Goal: Task Accomplishment & Management: Use online tool/utility

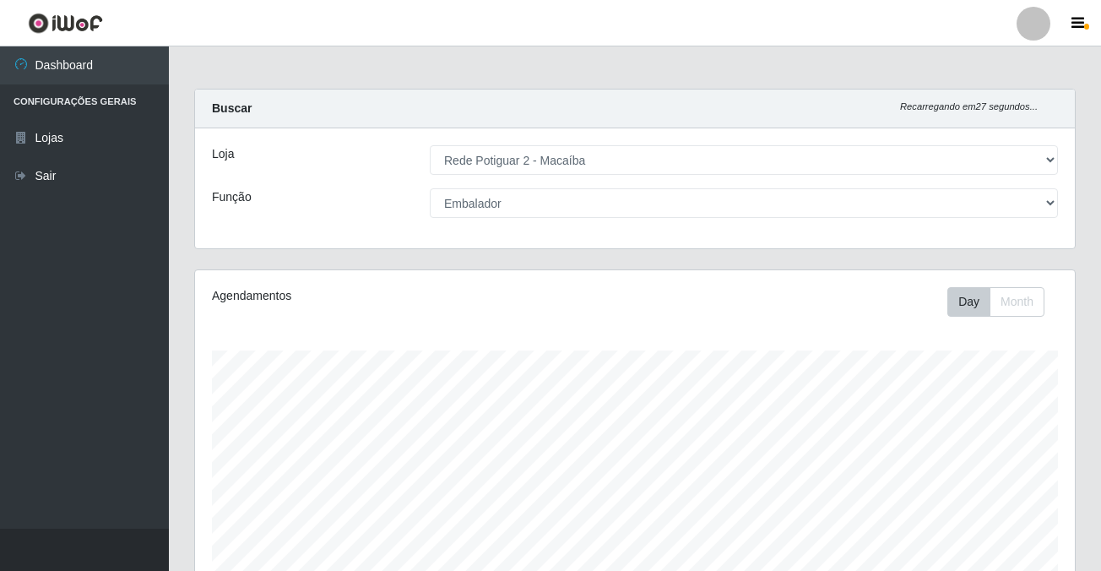
select select "101"
select select "1"
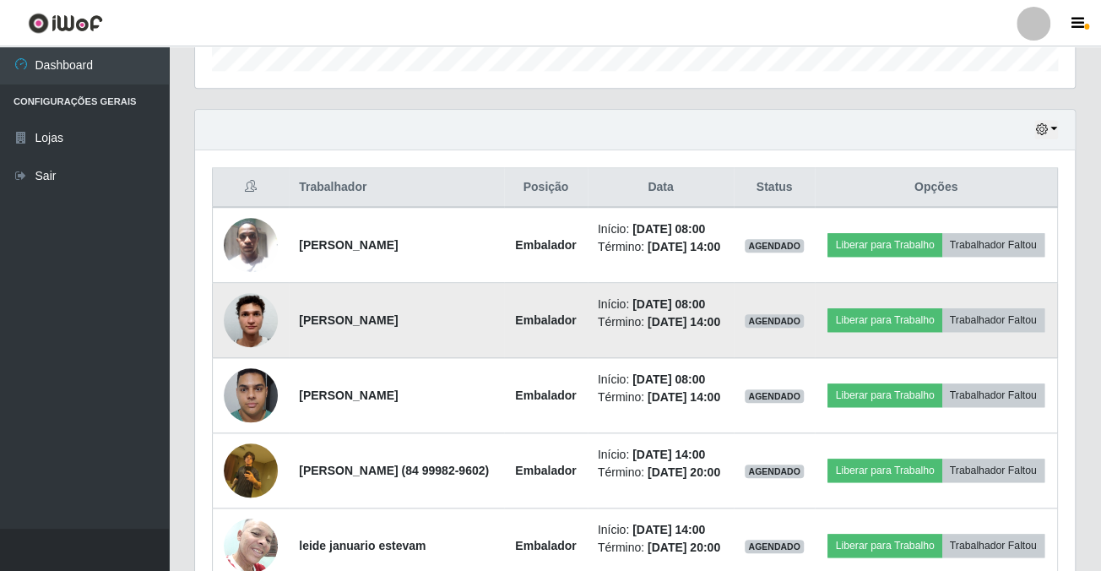
scroll to position [609, 0]
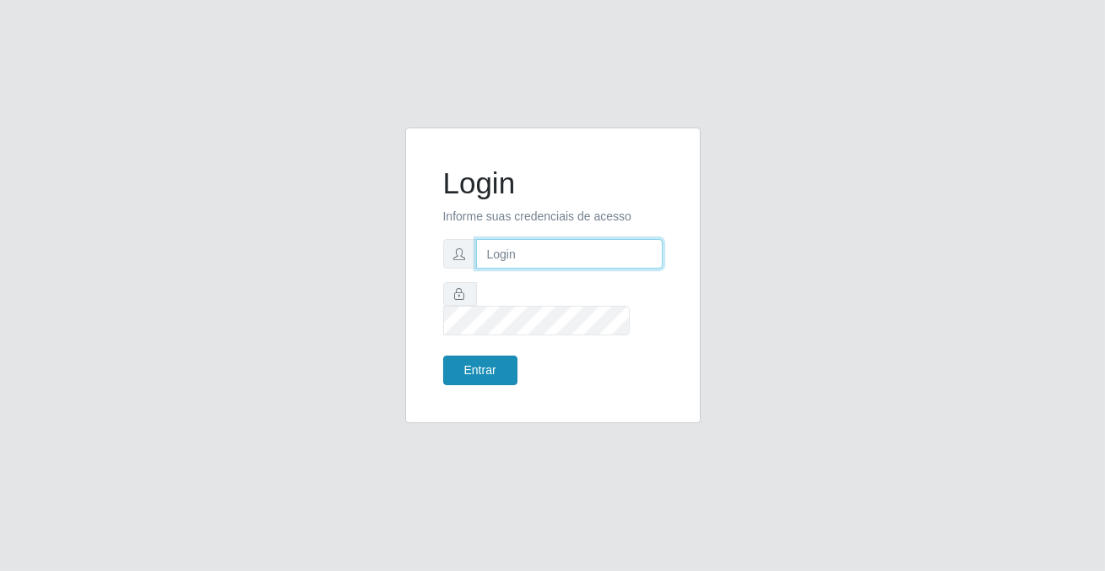
type input "[PERSON_NAME][EMAIL_ADDRESS][DOMAIN_NAME]"
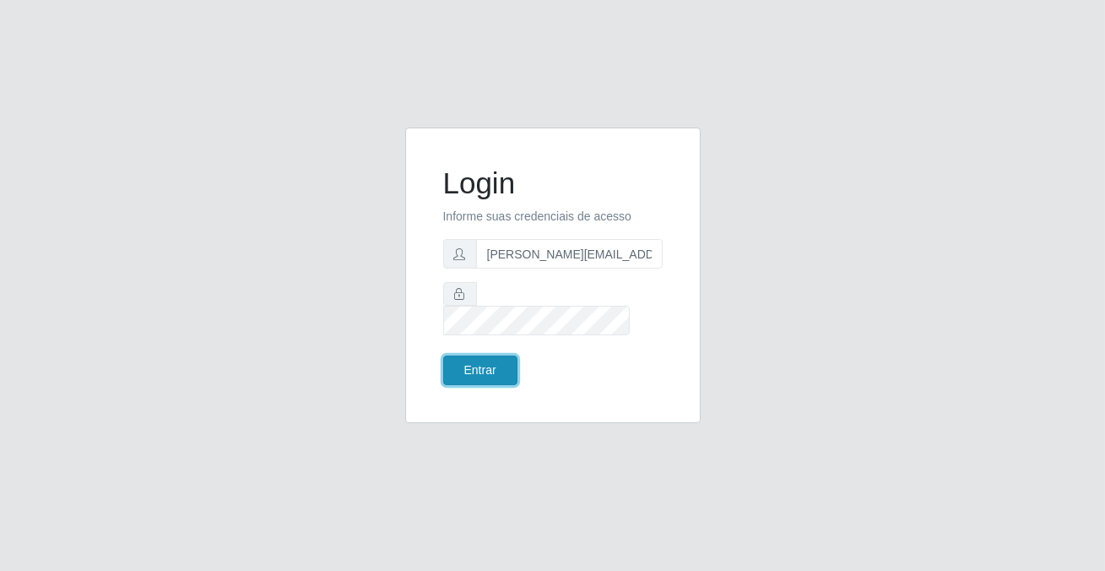
click at [495, 366] on button "Entrar" at bounding box center [480, 370] width 74 height 30
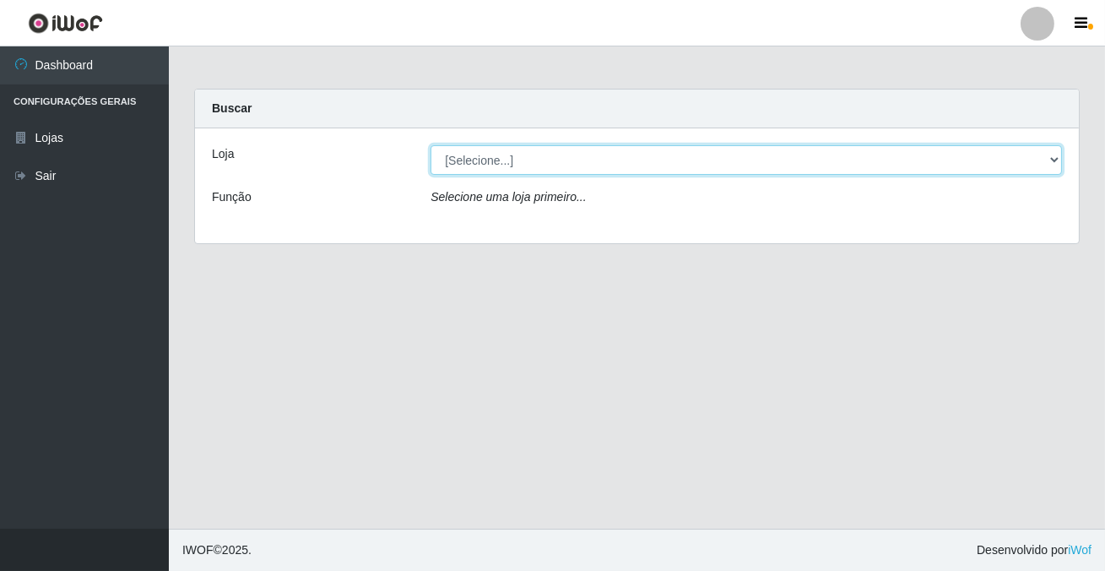
drag, startPoint x: 479, startPoint y: 152, endPoint x: 481, endPoint y: 170, distance: 17.9
click at [479, 152] on select "[Selecione...] Rede Potiguar 2 - Macaíba" at bounding box center [746, 160] width 631 height 30
select select "101"
click at [431, 145] on select "[Selecione...] Rede Potiguar 2 - Macaíba" at bounding box center [746, 160] width 631 height 30
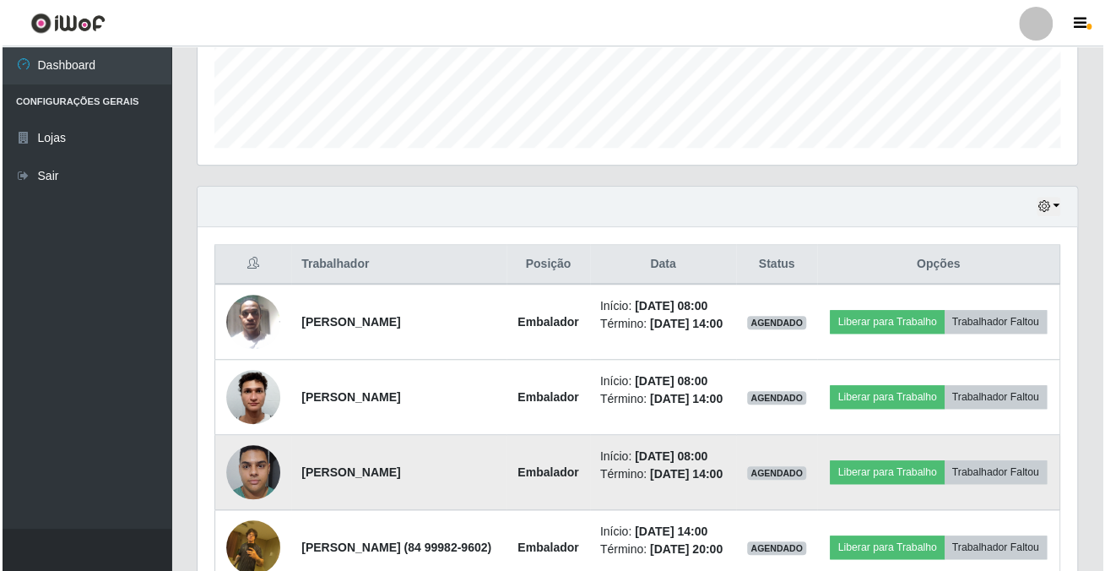
scroll to position [609, 0]
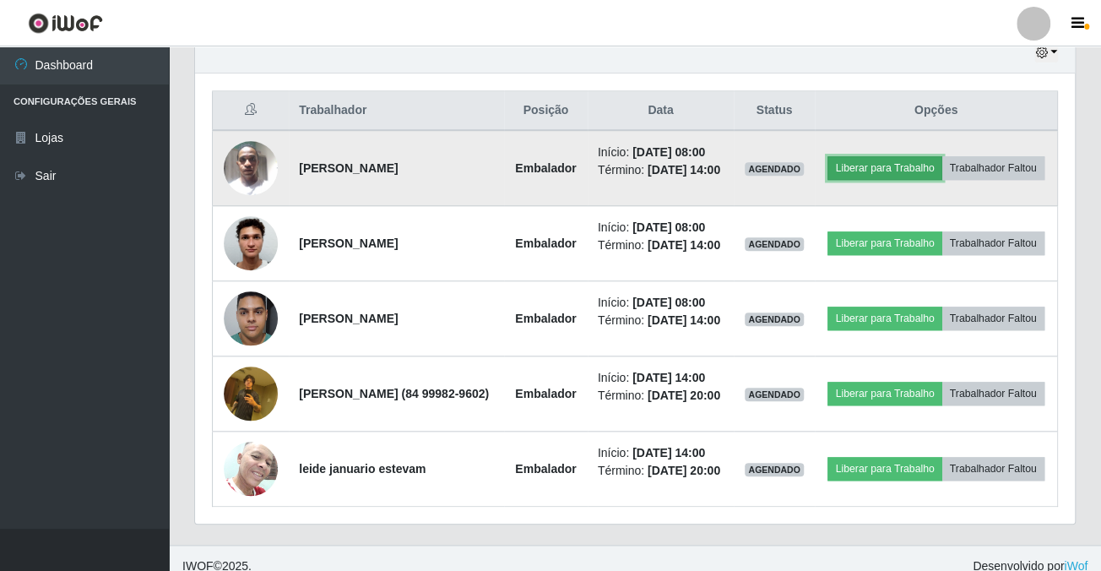
click at [931, 156] on button "Liberar para Trabalho" at bounding box center [884, 168] width 114 height 24
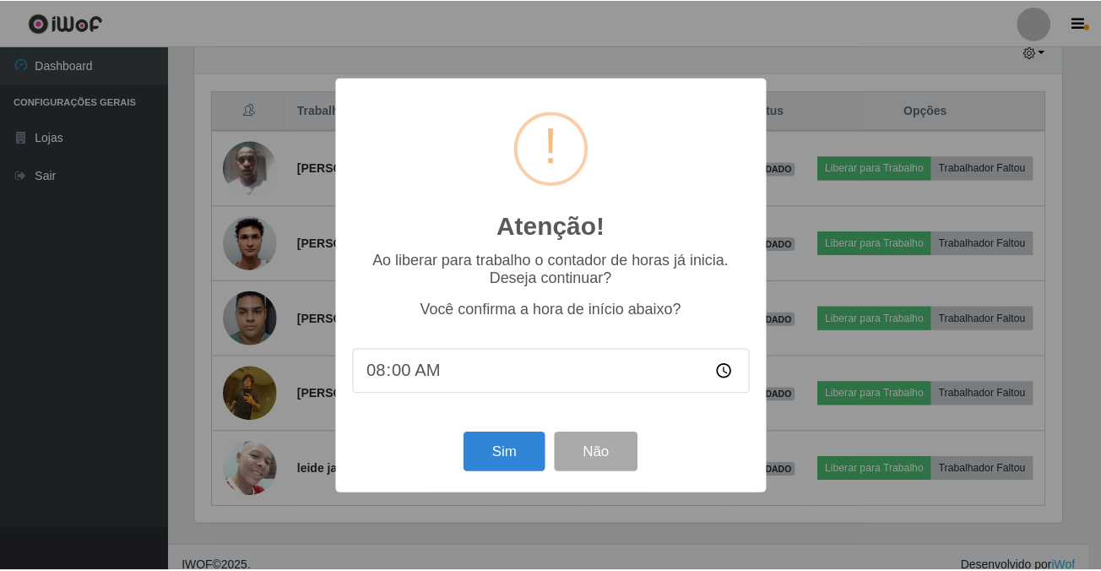
scroll to position [350, 870]
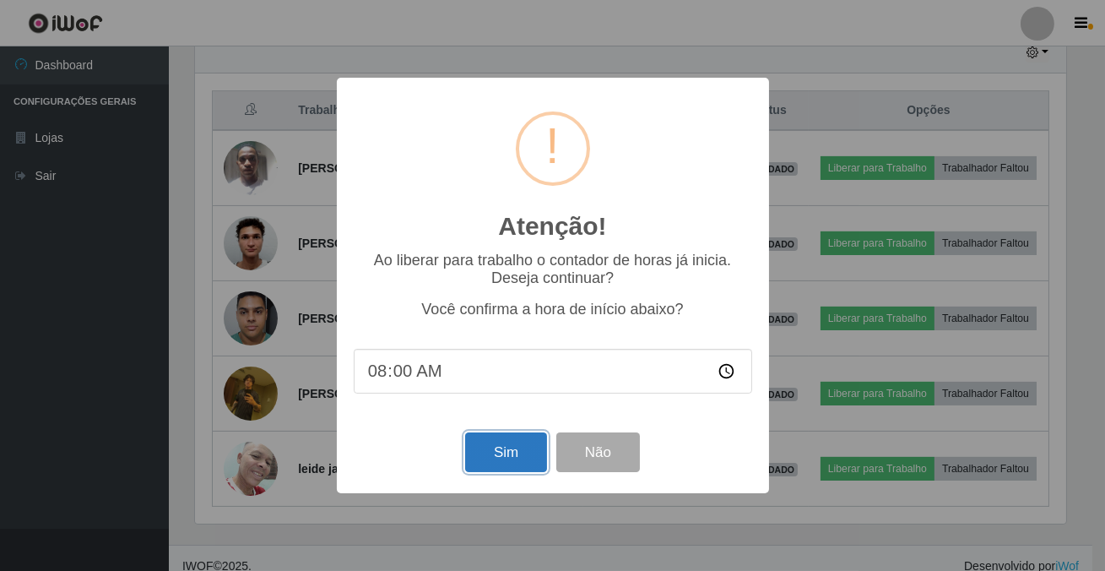
click at [505, 458] on button "Sim" at bounding box center [506, 452] width 82 height 40
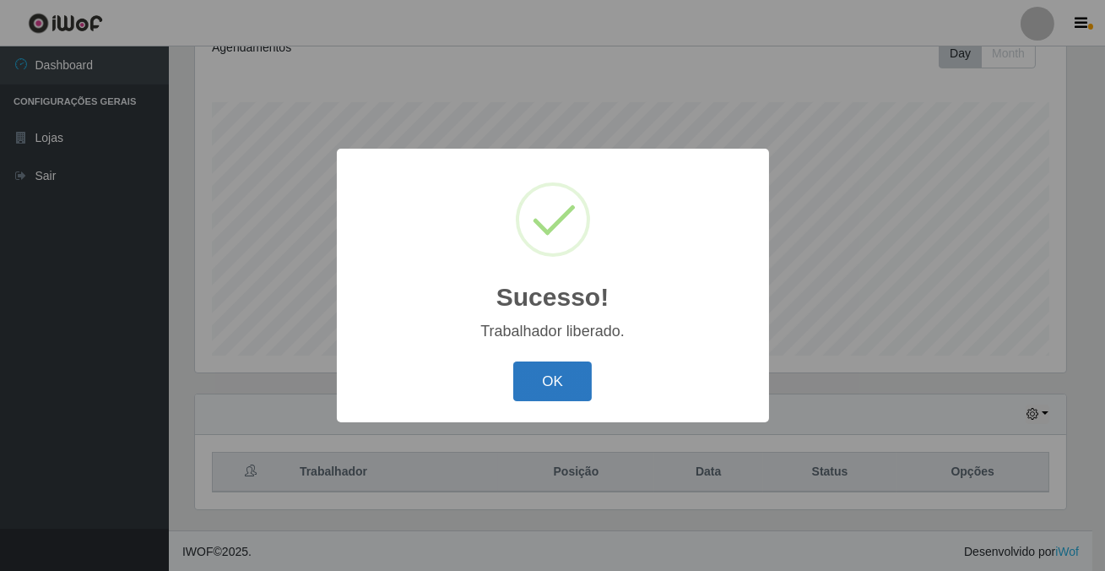
click at [551, 387] on button "OK" at bounding box center [552, 381] width 79 height 40
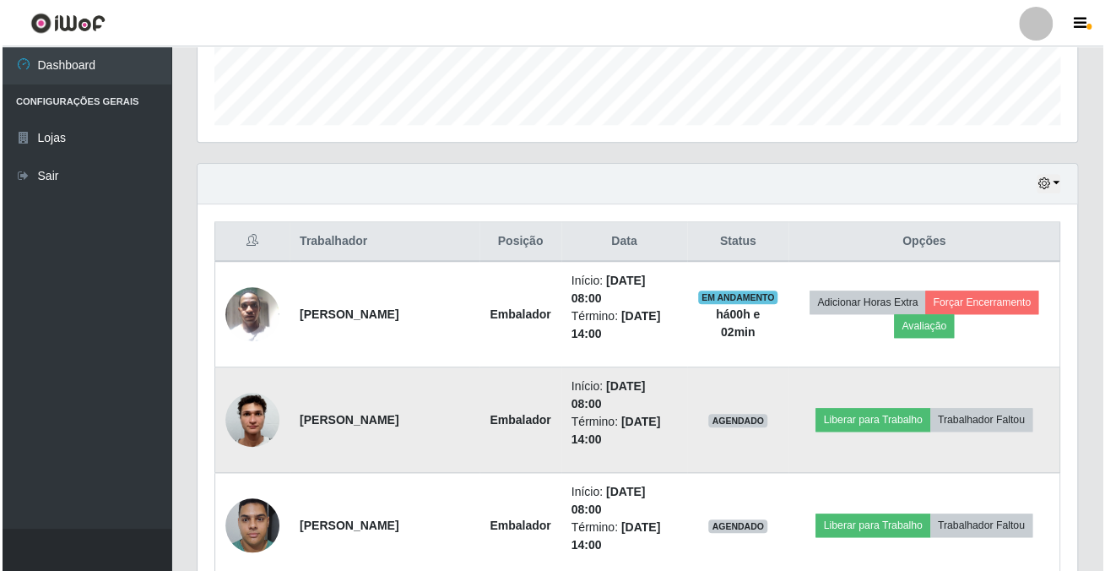
scroll to position [555, 0]
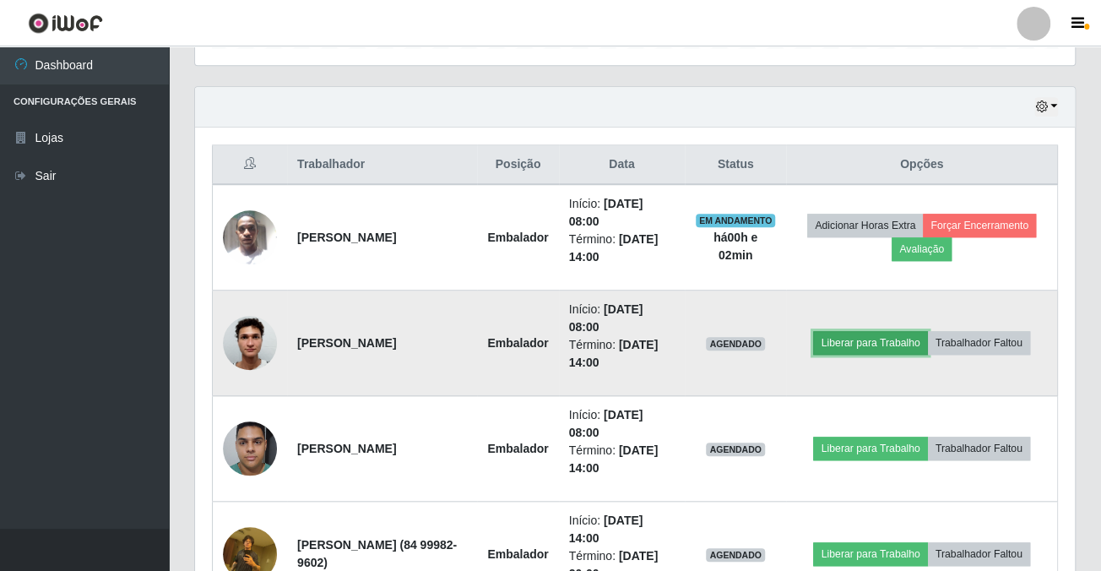
click at [890, 349] on button "Liberar para Trabalho" at bounding box center [870, 343] width 114 height 24
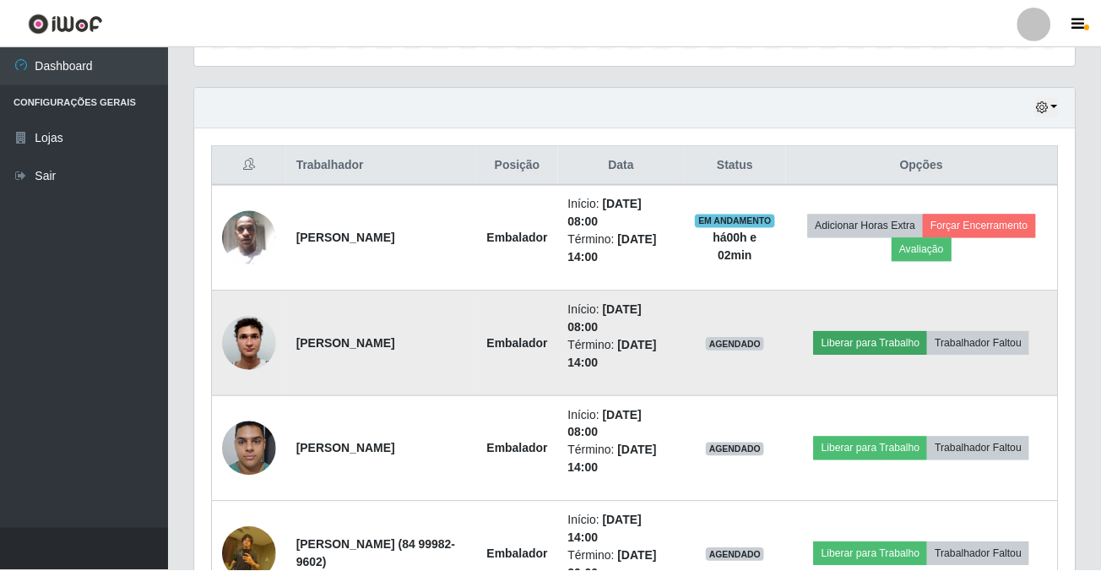
scroll to position [350, 870]
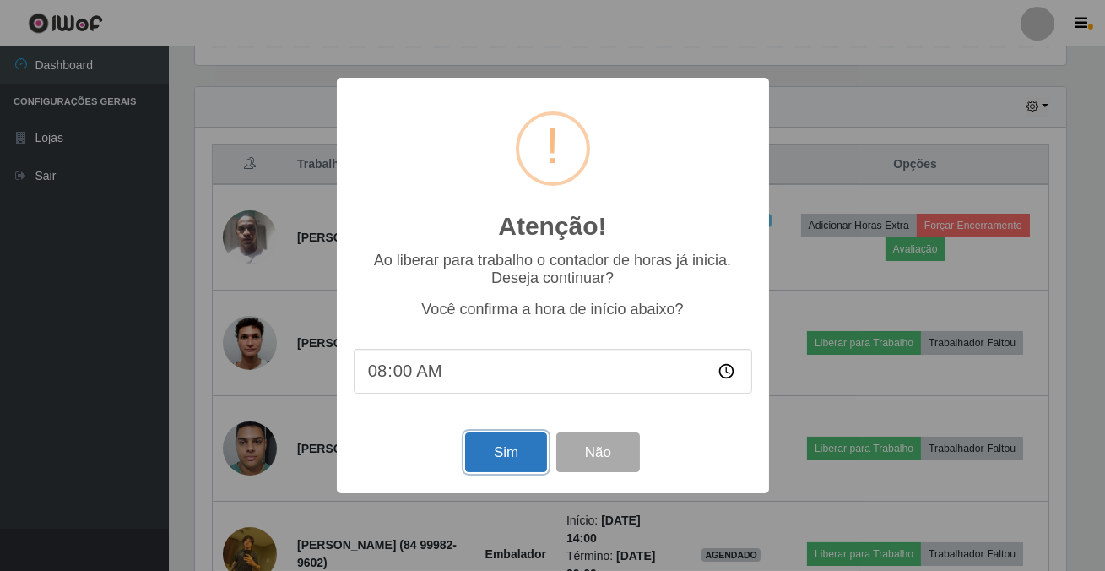
click at [490, 439] on button "Sim" at bounding box center [506, 452] width 82 height 40
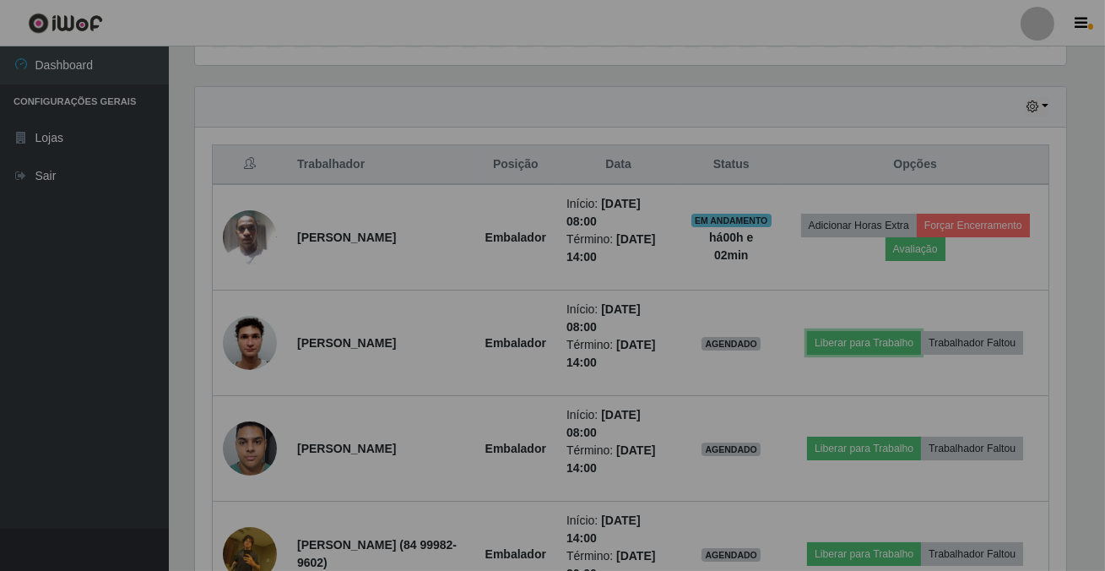
click at [490, 450] on strong "Embalador" at bounding box center [515, 448] width 61 height 14
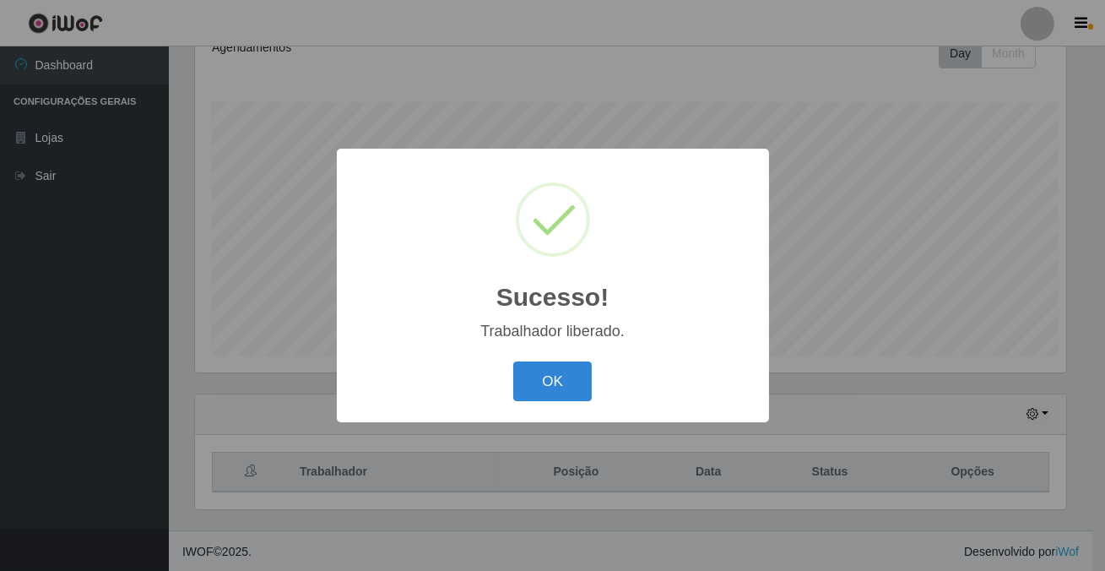
scroll to position [843803, 843281]
click at [543, 376] on button "OK" at bounding box center [552, 381] width 79 height 40
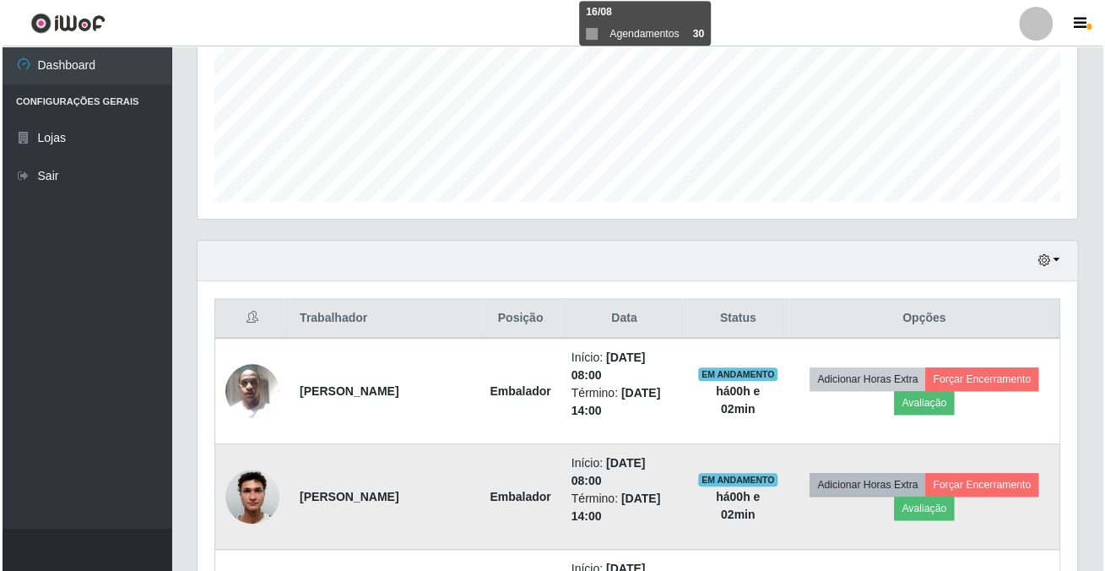
scroll to position [632, 0]
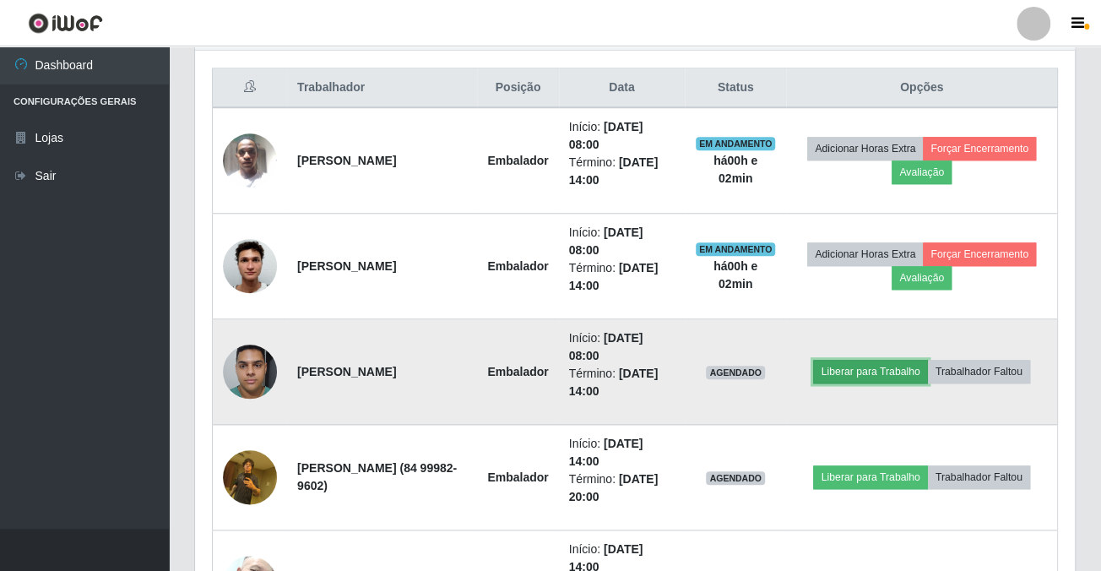
click at [860, 368] on button "Liberar para Trabalho" at bounding box center [870, 372] width 114 height 24
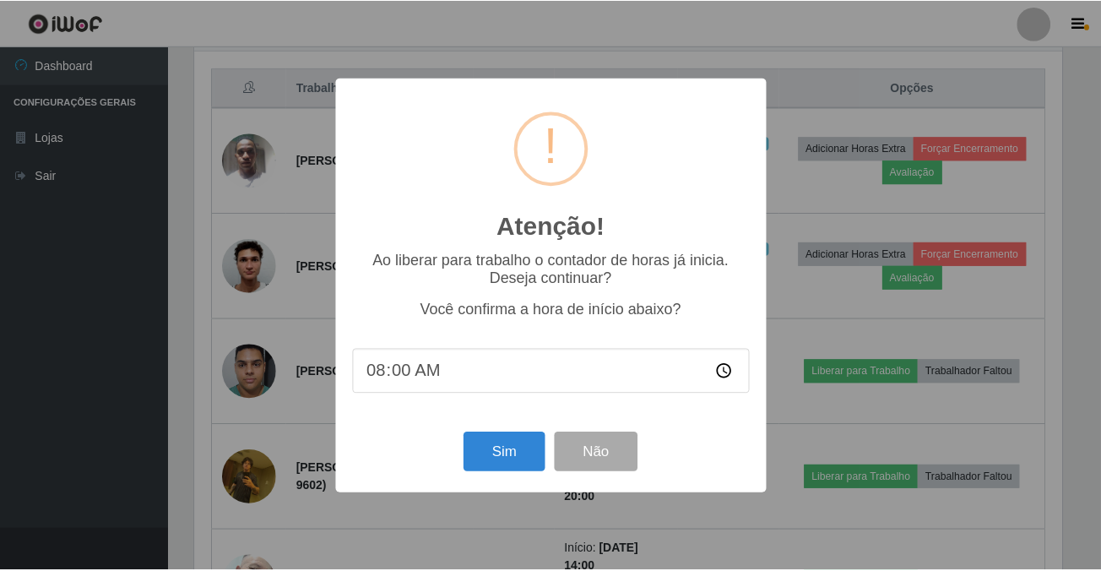
scroll to position [350, 870]
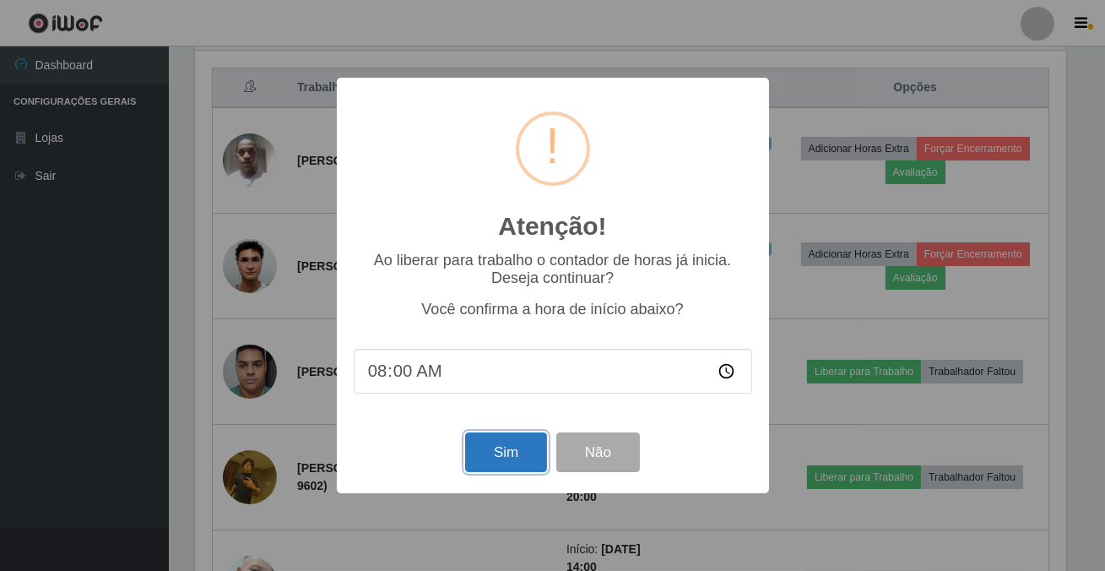
click at [501, 441] on button "Sim" at bounding box center [506, 452] width 82 height 40
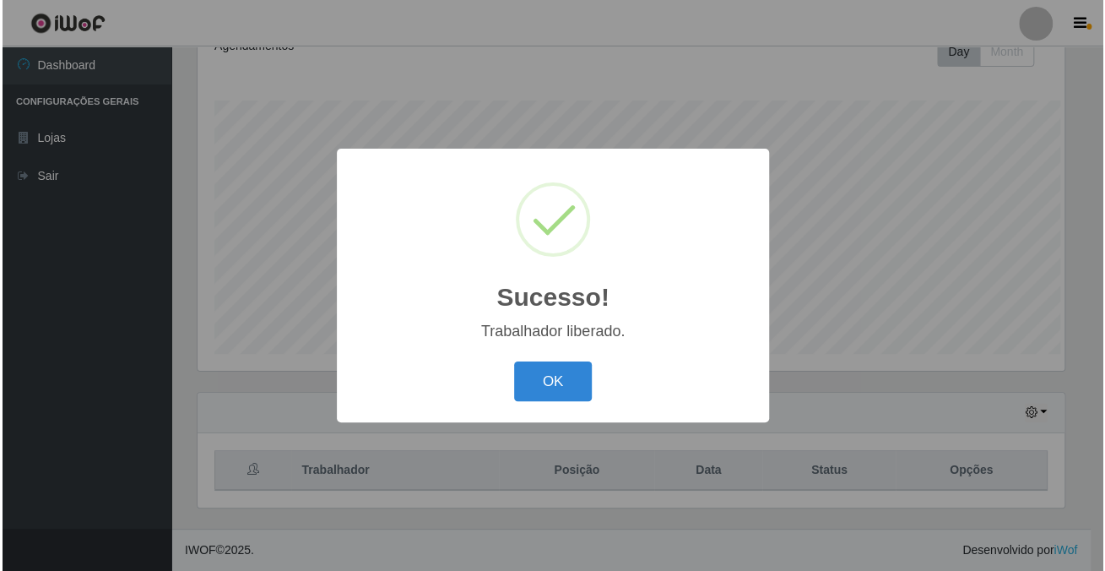
scroll to position [0, 0]
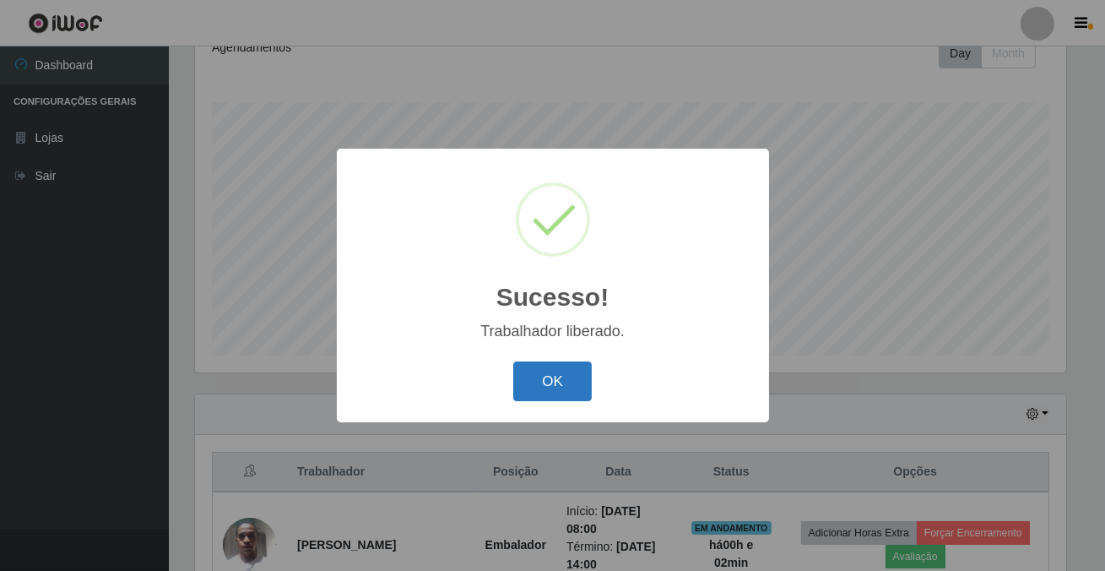
click at [577, 390] on button "OK" at bounding box center [552, 381] width 79 height 40
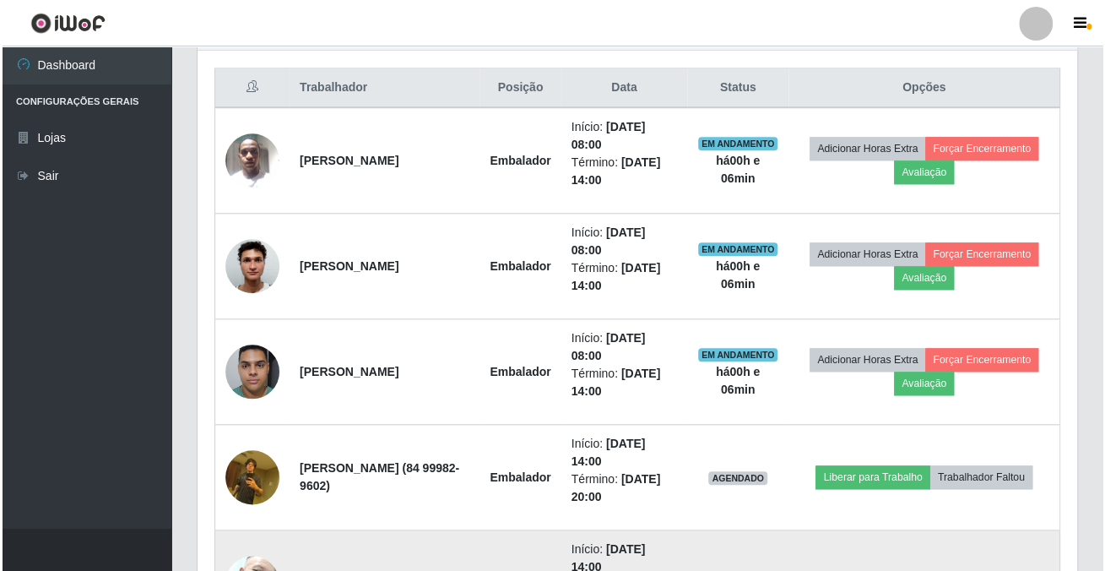
scroll to position [776, 0]
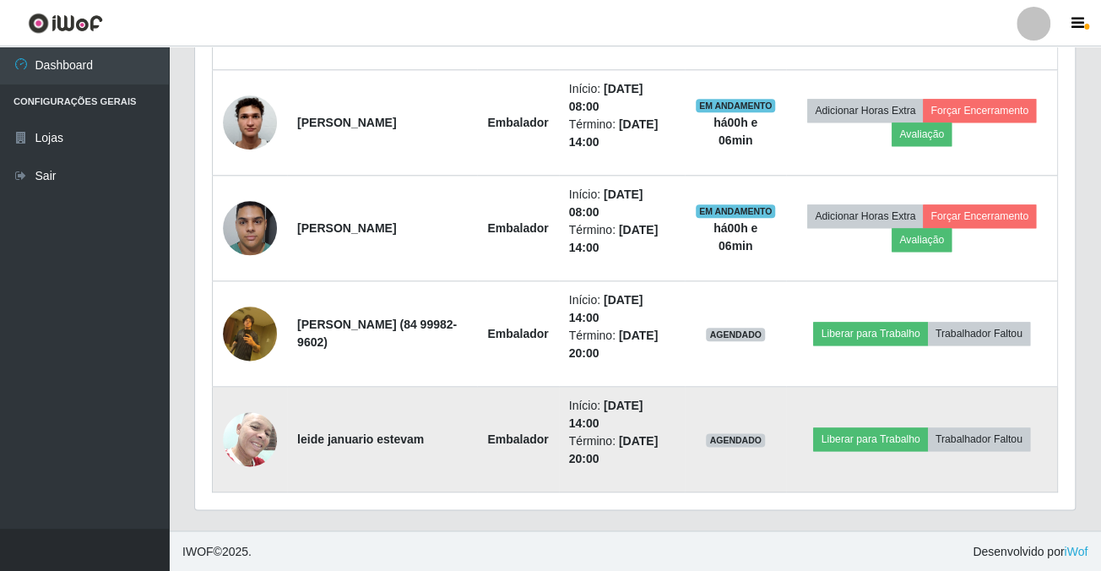
click at [237, 441] on img at bounding box center [250, 439] width 54 height 72
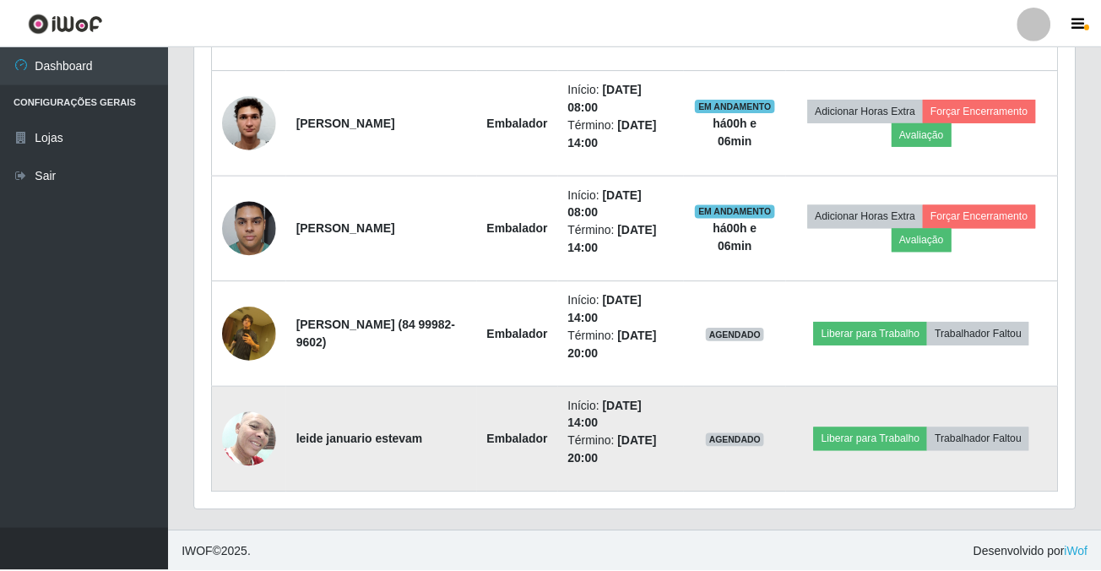
scroll to position [350, 870]
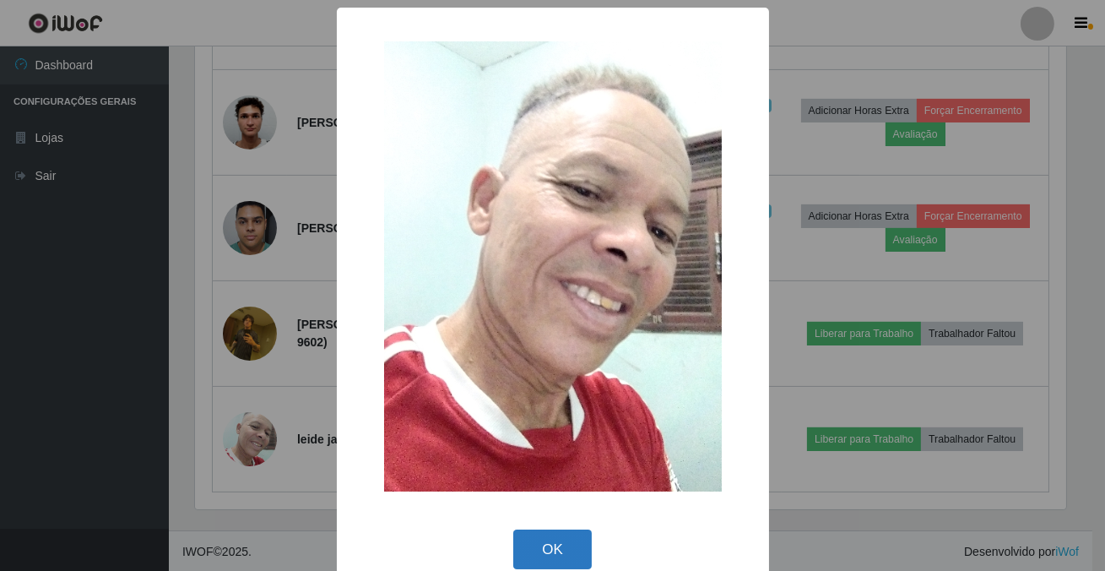
click at [537, 538] on button "OK" at bounding box center [552, 549] width 79 height 40
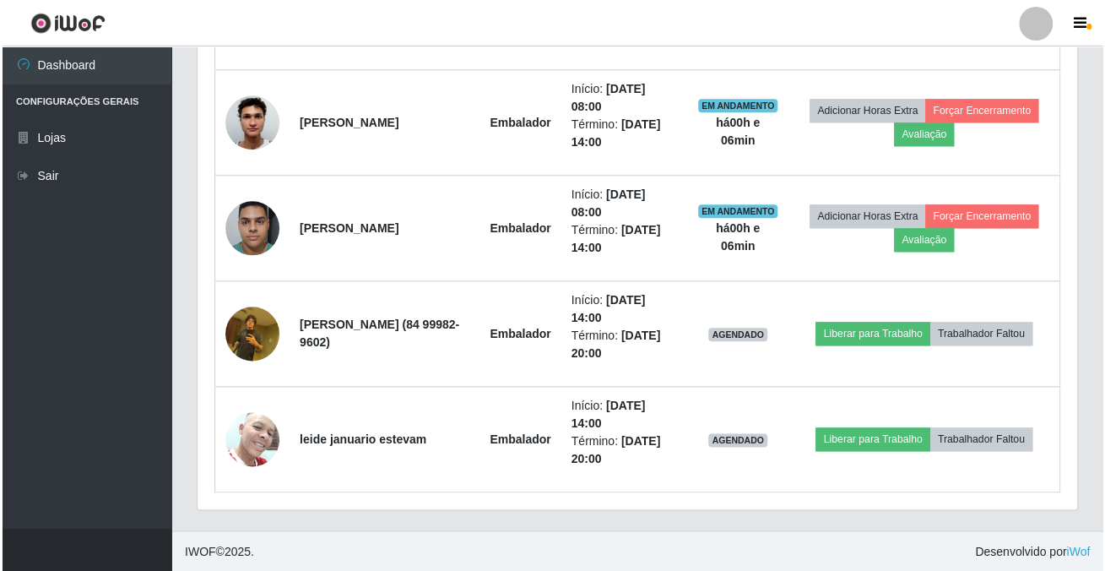
scroll to position [350, 879]
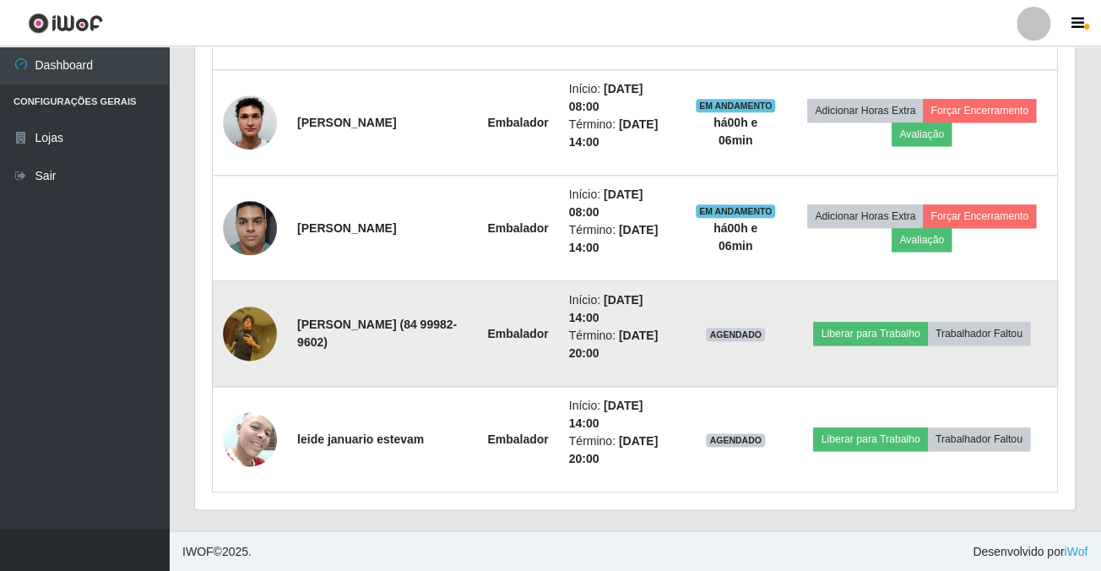
click at [252, 328] on img at bounding box center [250, 333] width 54 height 72
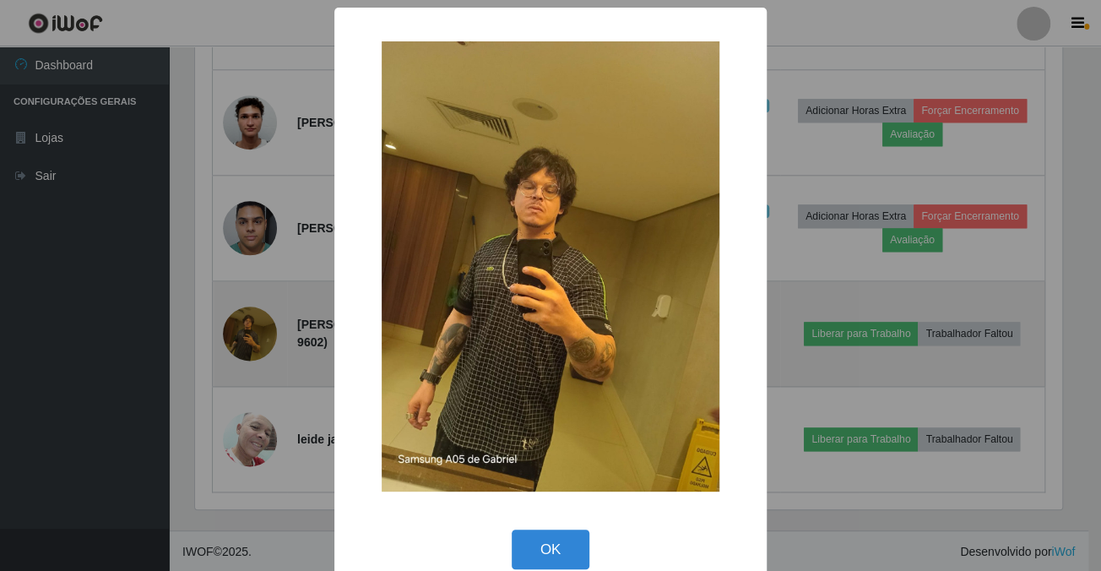
scroll to position [350, 870]
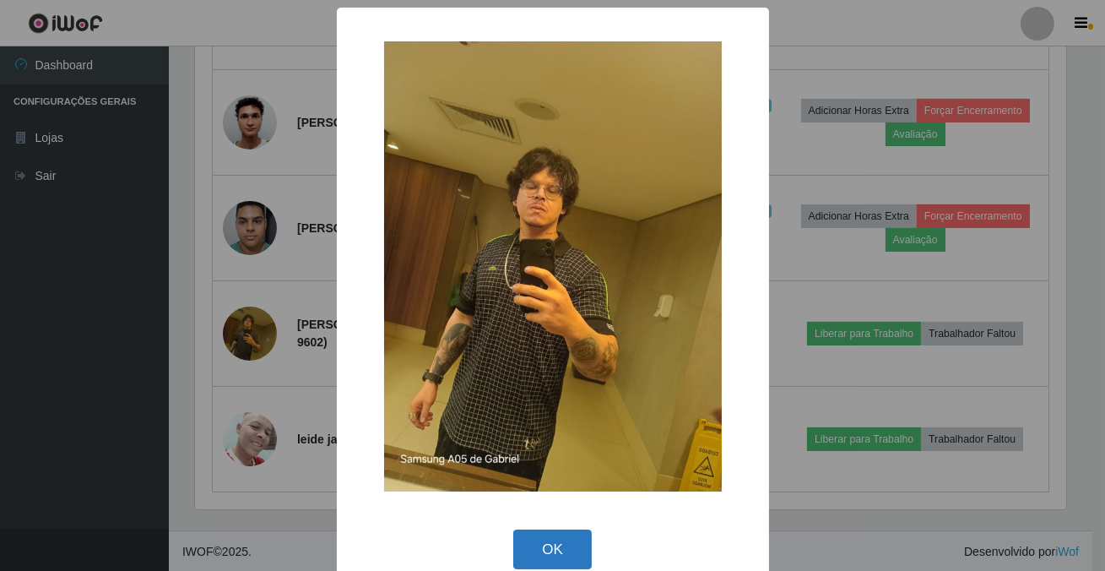
click at [549, 541] on button "OK" at bounding box center [552, 549] width 79 height 40
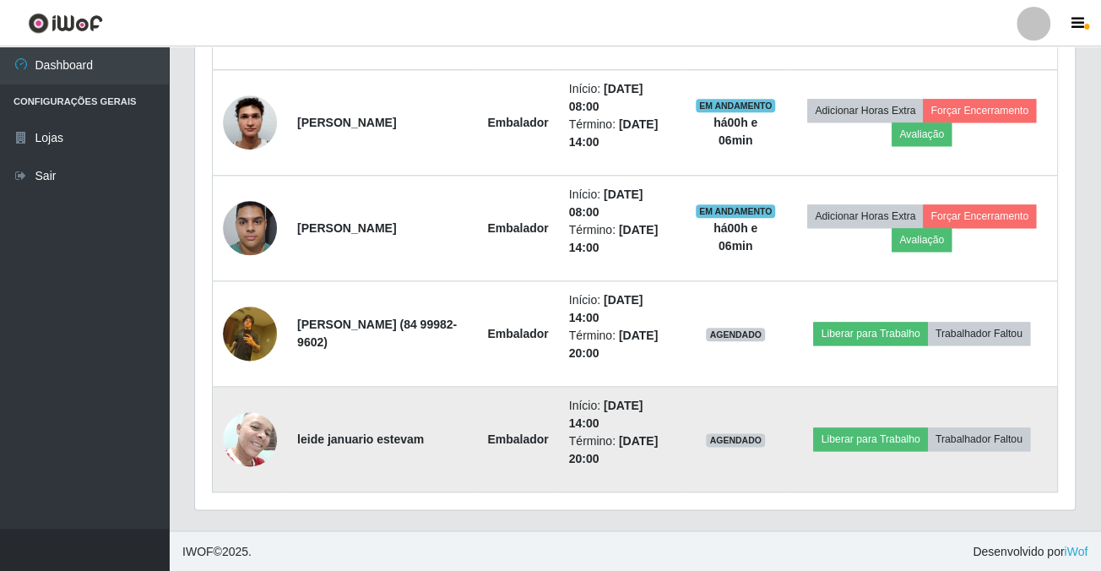
scroll to position [350, 879]
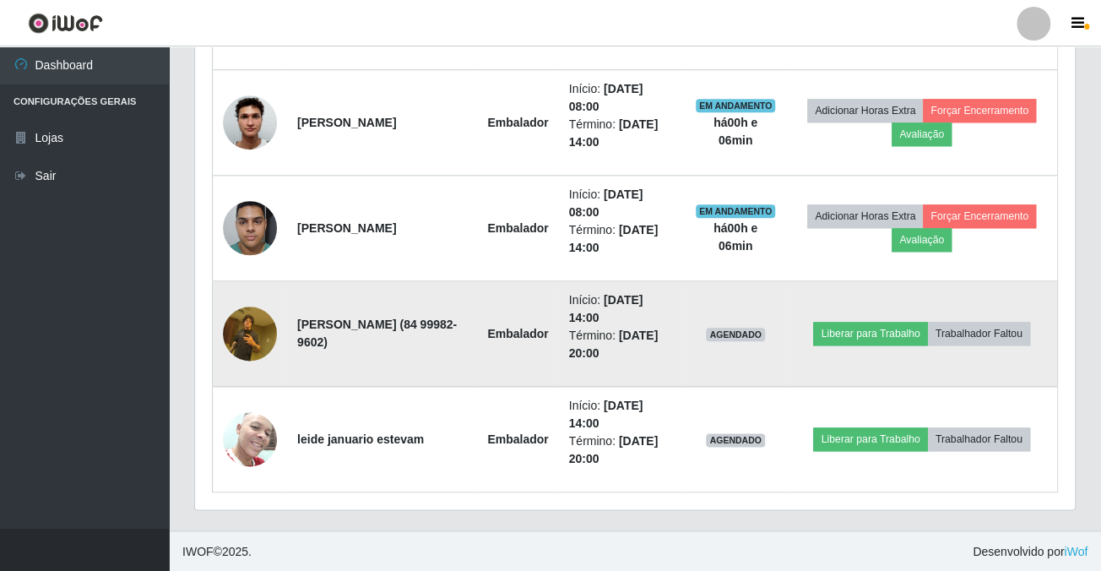
click at [244, 338] on img at bounding box center [250, 333] width 54 height 72
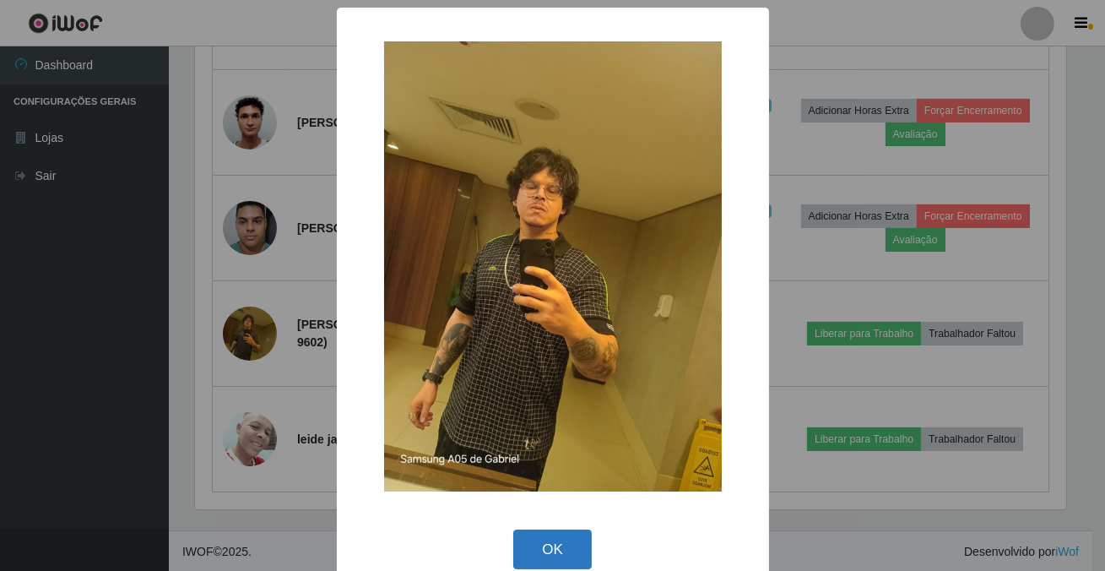
click at [537, 540] on button "OK" at bounding box center [552, 549] width 79 height 40
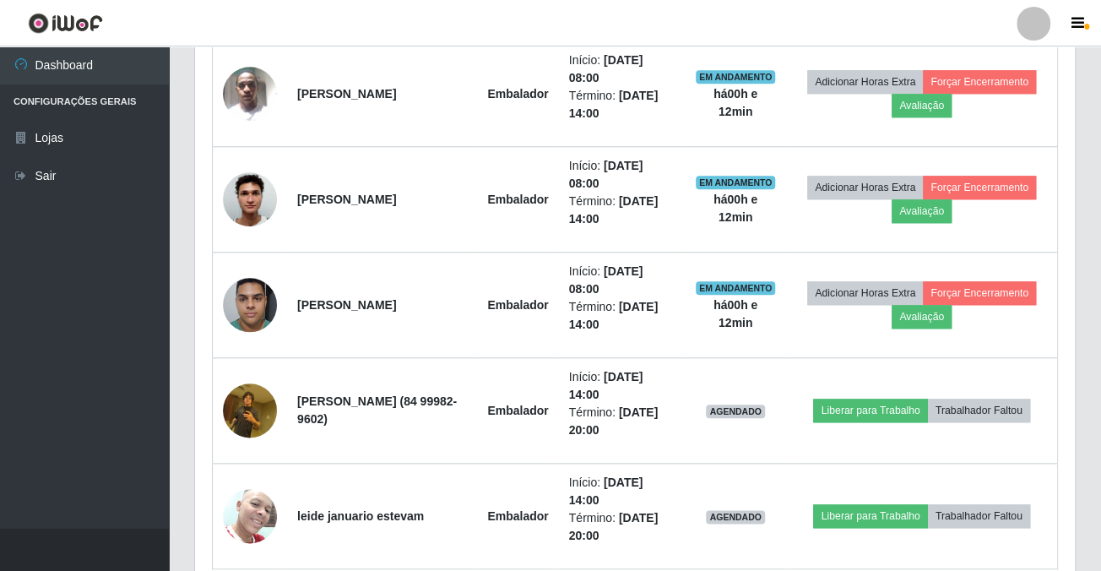
scroll to position [776, 0]
